Goal: Task Accomplishment & Management: Complete application form

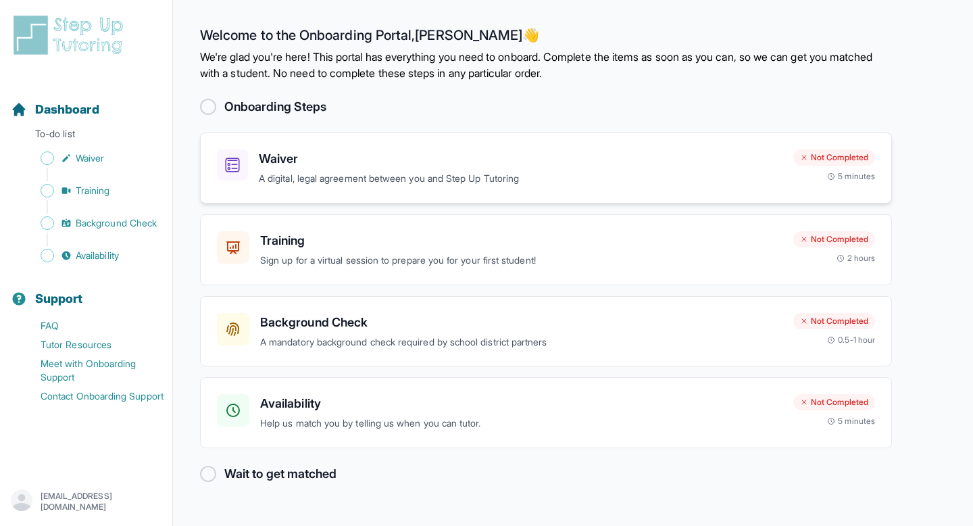
click at [754, 193] on div "Waiver A digital, legal agreement between you and Step Up Tutoring Not Complete…" at bounding box center [546, 168] width 692 height 71
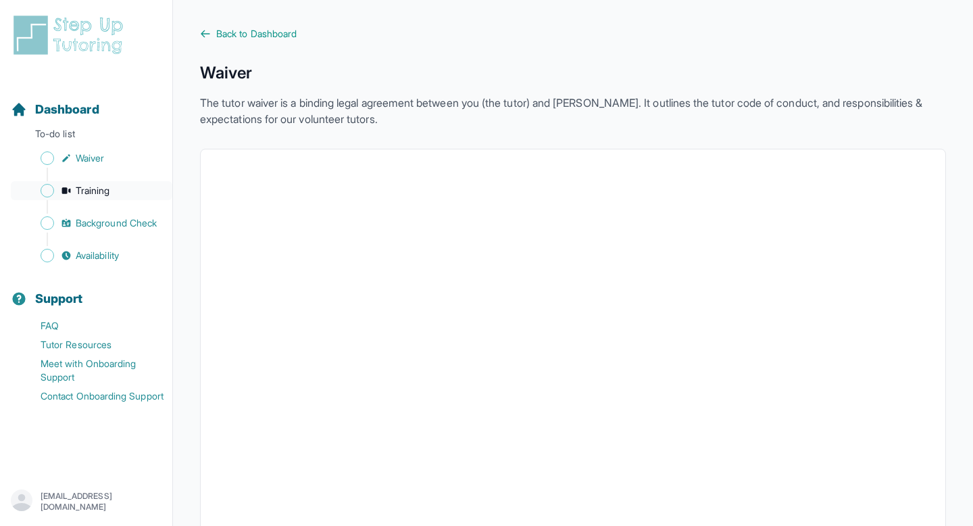
click at [73, 187] on link "Training" at bounding box center [92, 190] width 162 height 19
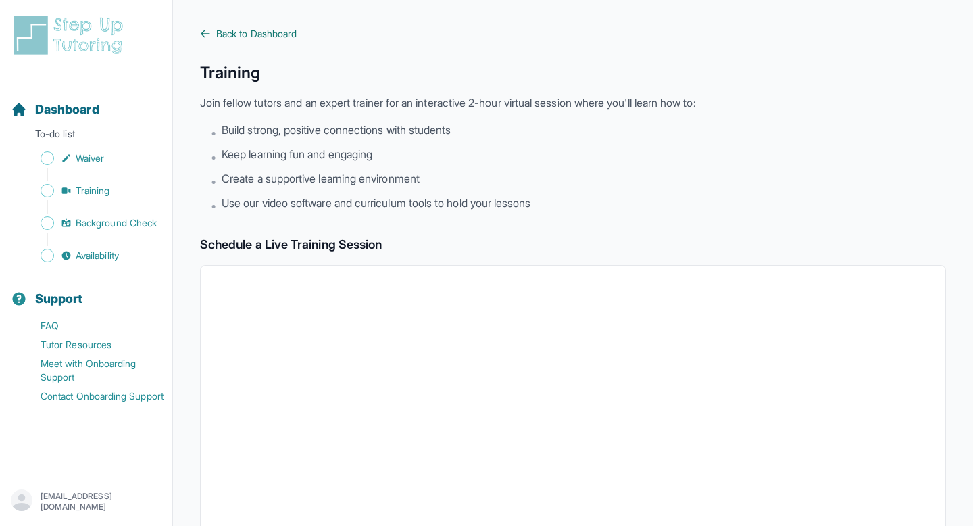
click at [221, 29] on span "Back to Dashboard" at bounding box center [256, 34] width 80 height 14
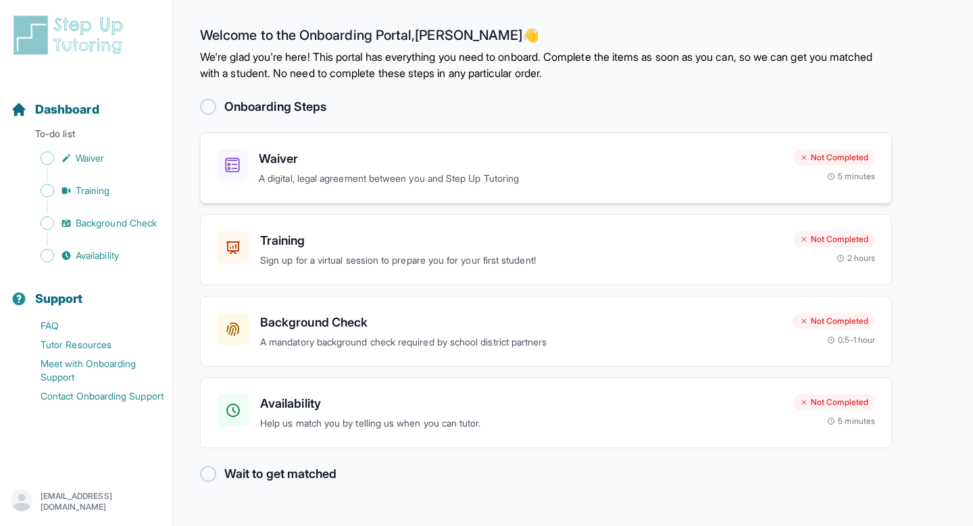
click at [498, 170] on div "Waiver A digital, legal agreement between you and Step Up Tutoring" at bounding box center [521, 167] width 524 height 37
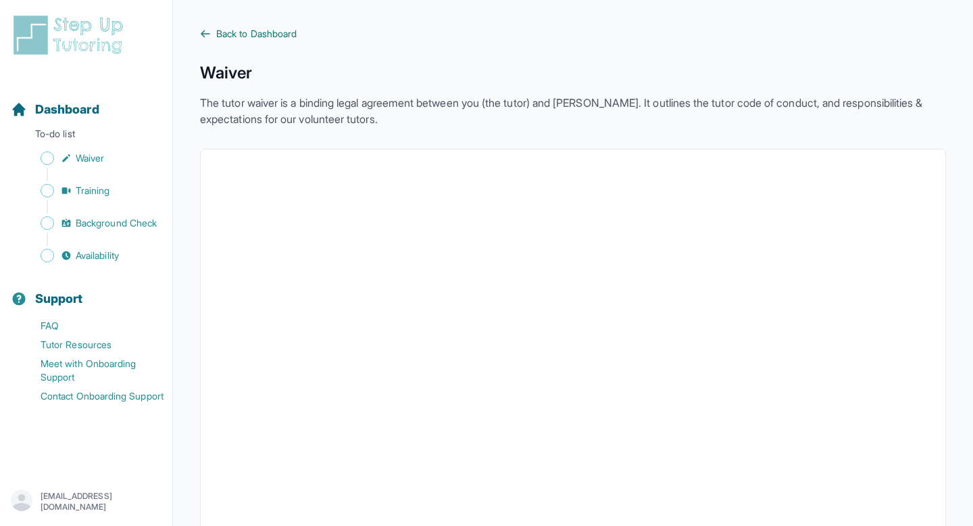
click at [219, 34] on span "Back to Dashboard" at bounding box center [256, 34] width 80 height 14
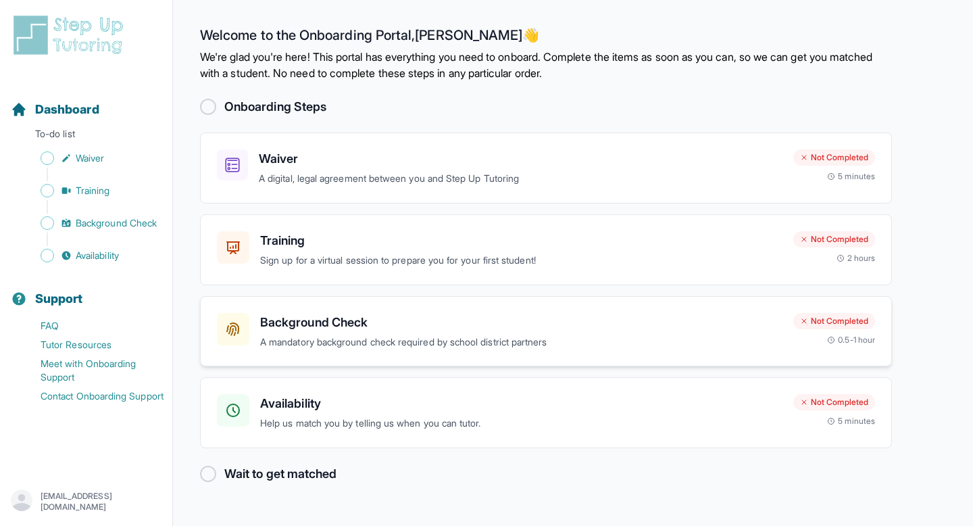
click at [473, 327] on h3 "Background Check" at bounding box center [521, 322] width 523 height 19
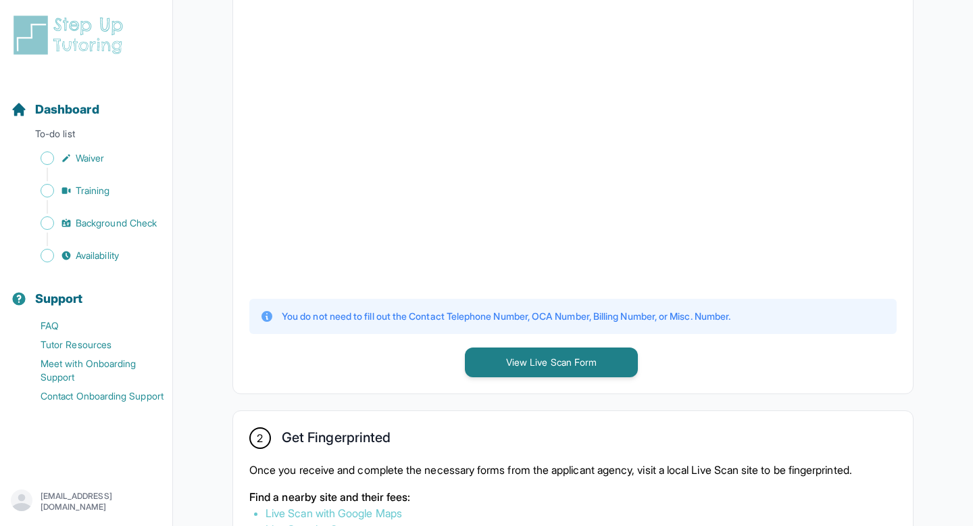
scroll to position [383, 0]
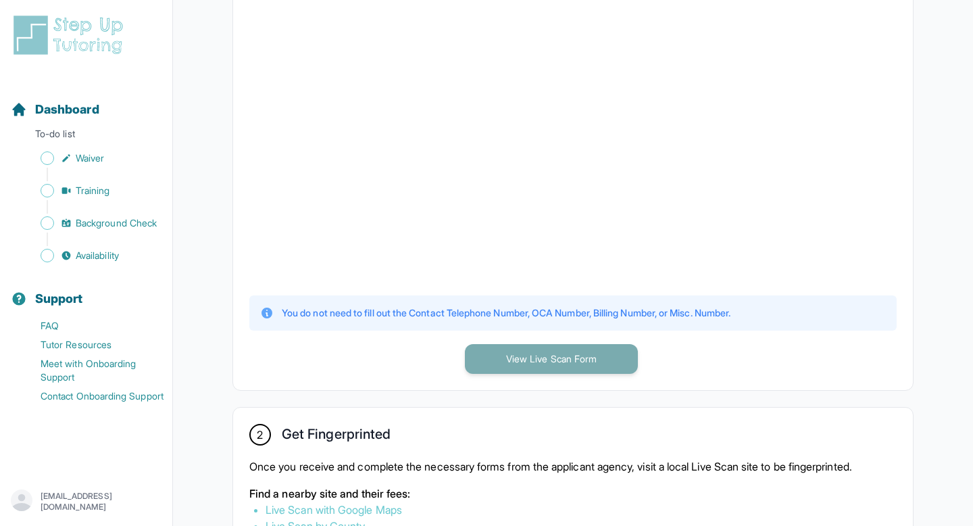
click at [560, 362] on button "View Live Scan Form" at bounding box center [551, 359] width 173 height 30
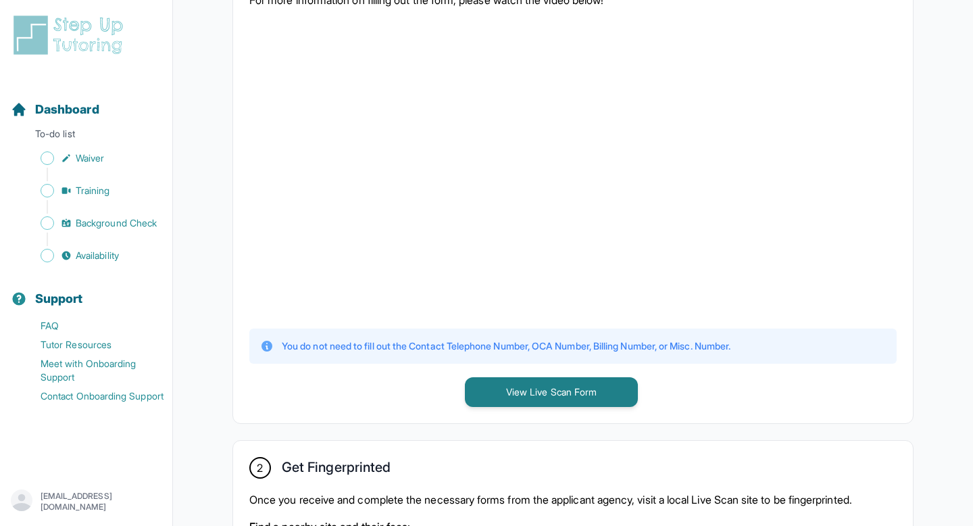
scroll to position [379, 0]
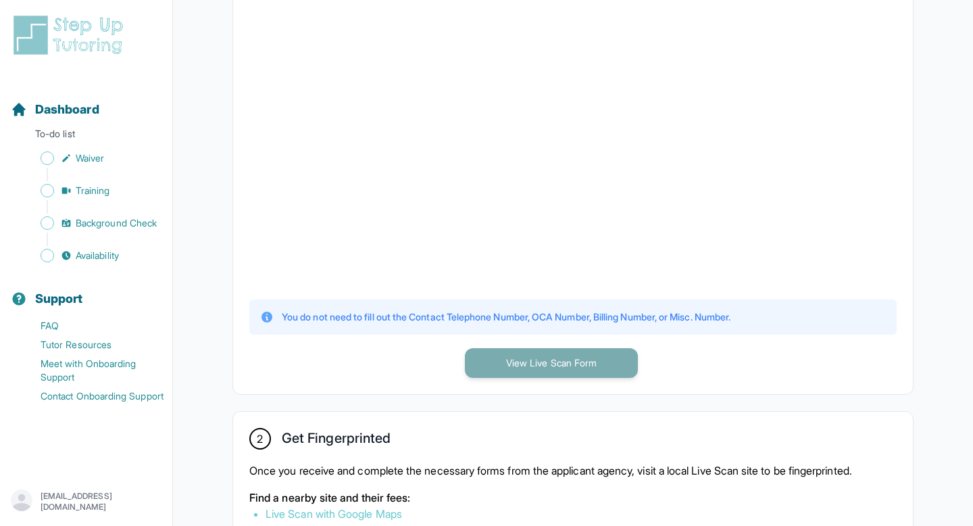
click at [527, 370] on button "View Live Scan Form" at bounding box center [551, 363] width 173 height 30
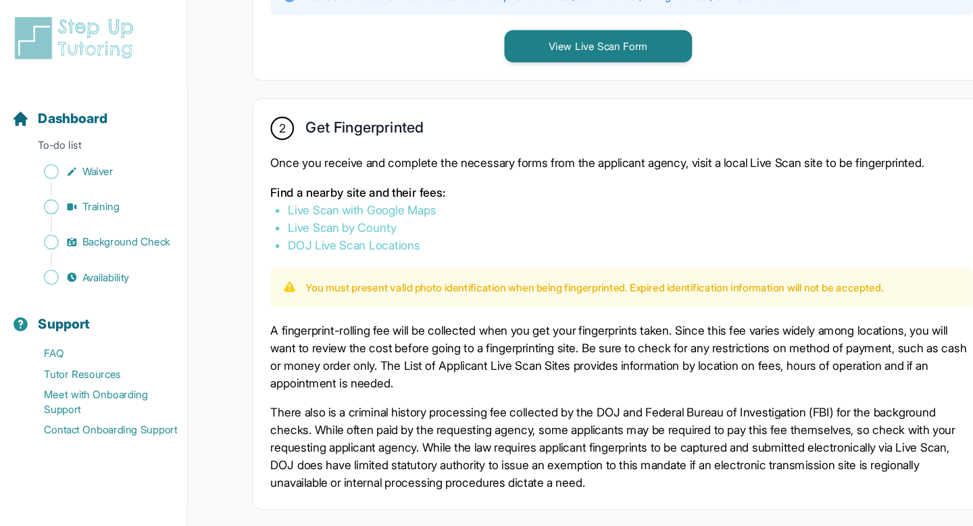
scroll to position [699, 0]
click at [366, 191] on link "Live Scan with Google Maps" at bounding box center [334, 194] width 137 height 14
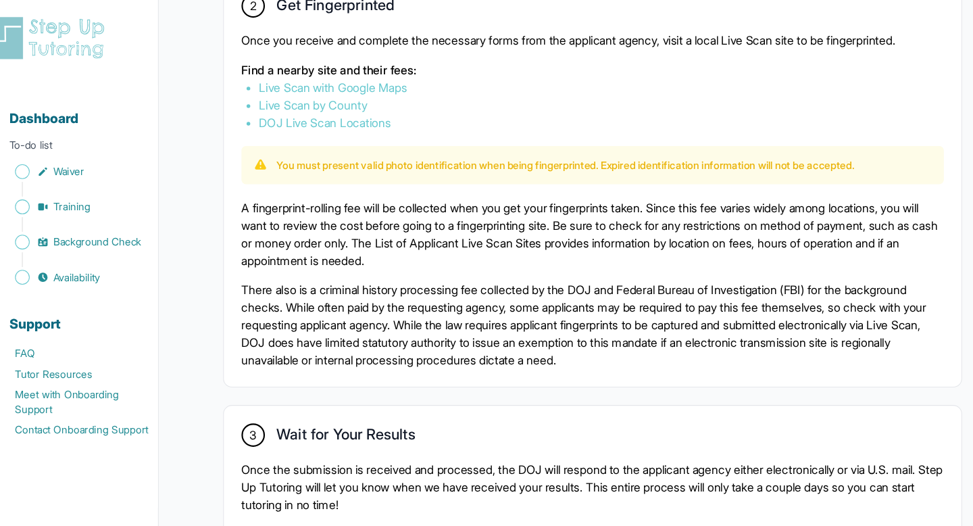
scroll to position [811, 0]
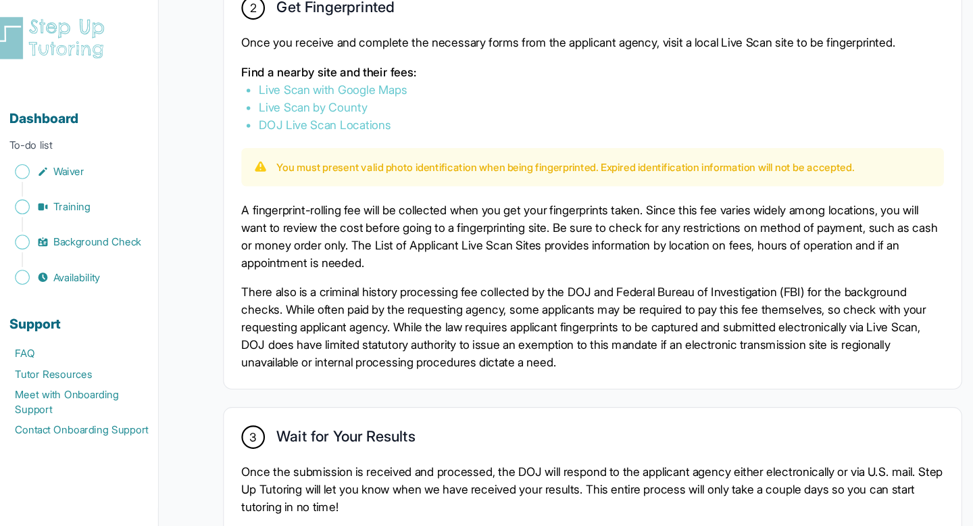
click at [347, 80] on link "Live Scan with Google Maps" at bounding box center [334, 83] width 137 height 14
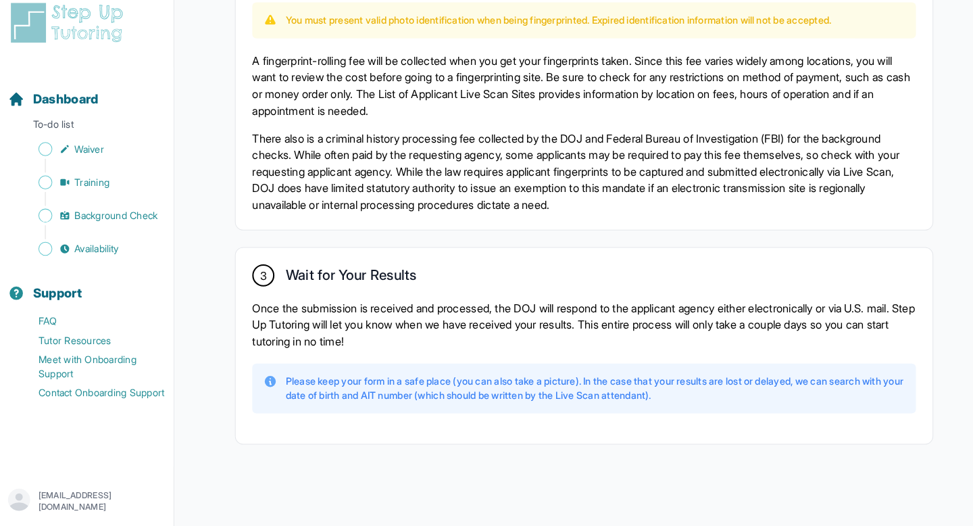
scroll to position [932, 0]
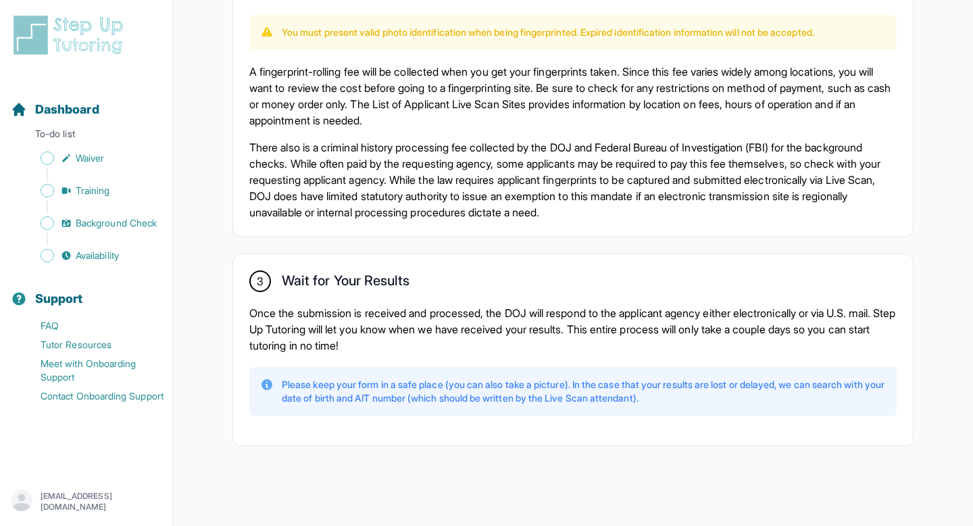
click at [478, 400] on p "Please keep your form in a safe place (you can also take a picture). In the cas…" at bounding box center [584, 391] width 604 height 27
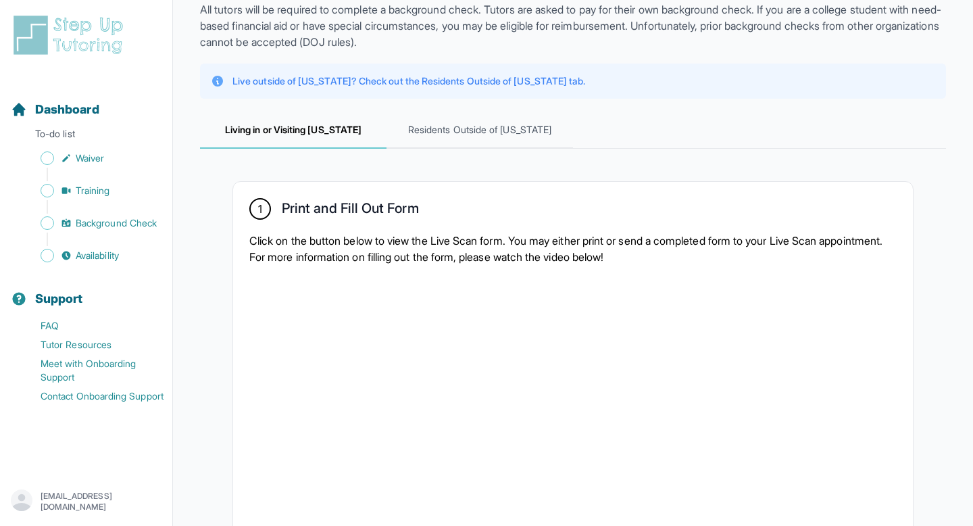
scroll to position [0, 0]
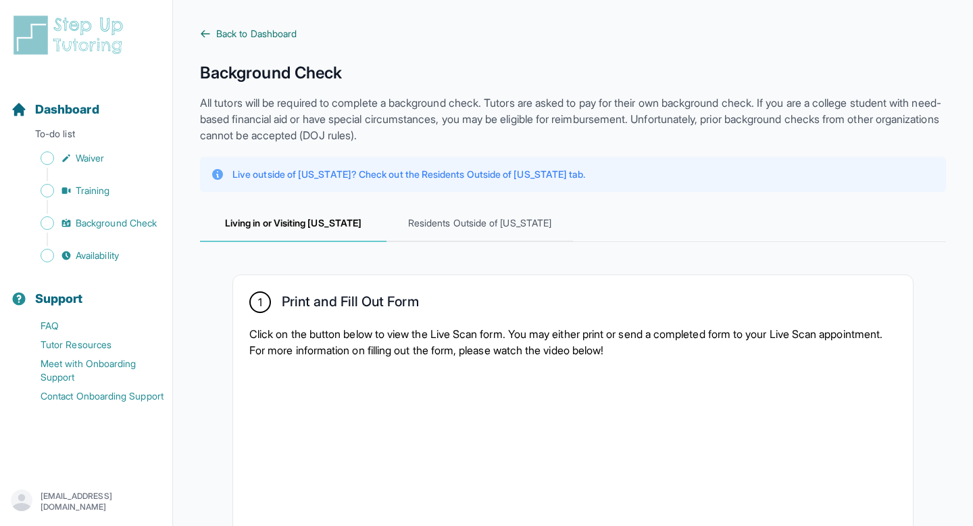
click at [208, 28] on icon at bounding box center [205, 33] width 11 height 11
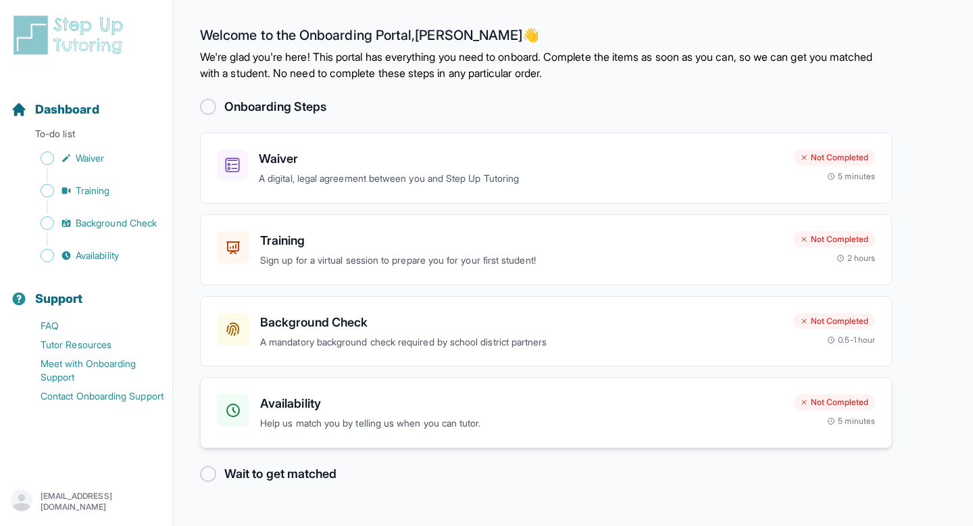
click at [400, 406] on h3 "Availability" at bounding box center [521, 403] width 523 height 19
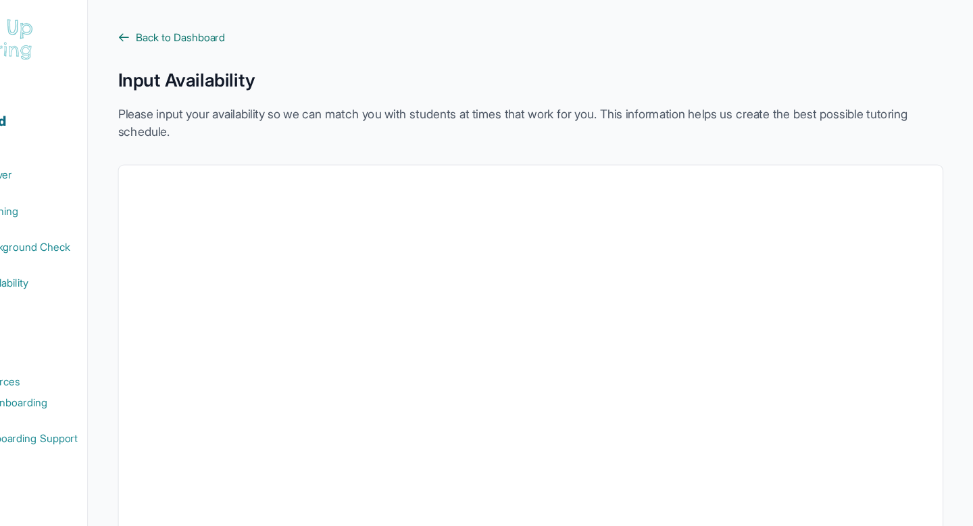
click at [257, 34] on span "Back to Dashboard" at bounding box center [256, 34] width 80 height 14
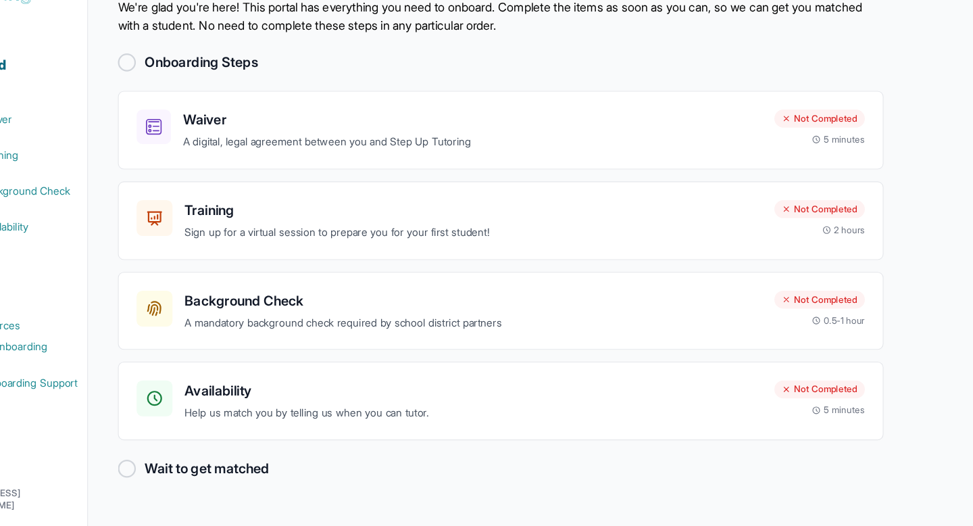
click at [210, 475] on div at bounding box center [208, 474] width 16 height 16
